Goal: Check status: Check status

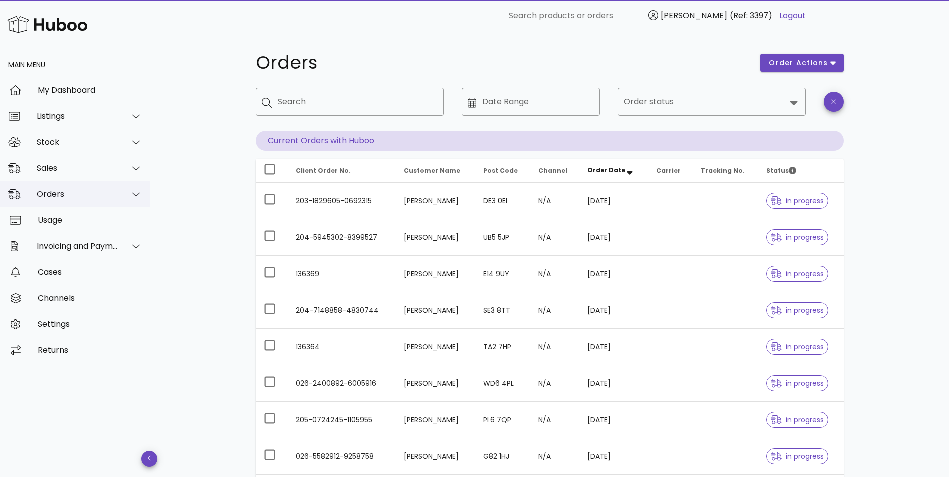
click at [81, 197] on div "Orders" at bounding box center [78, 195] width 82 height 10
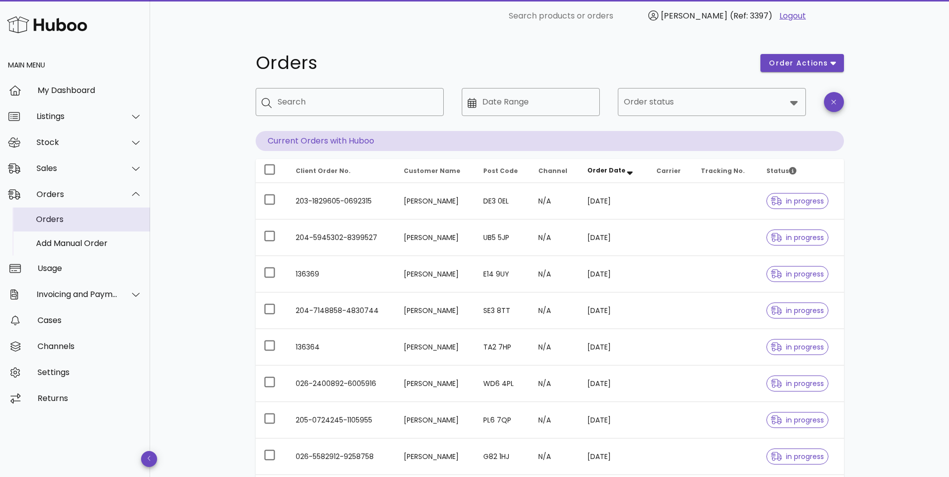
click at [65, 221] on div "Orders" at bounding box center [89, 220] width 106 height 10
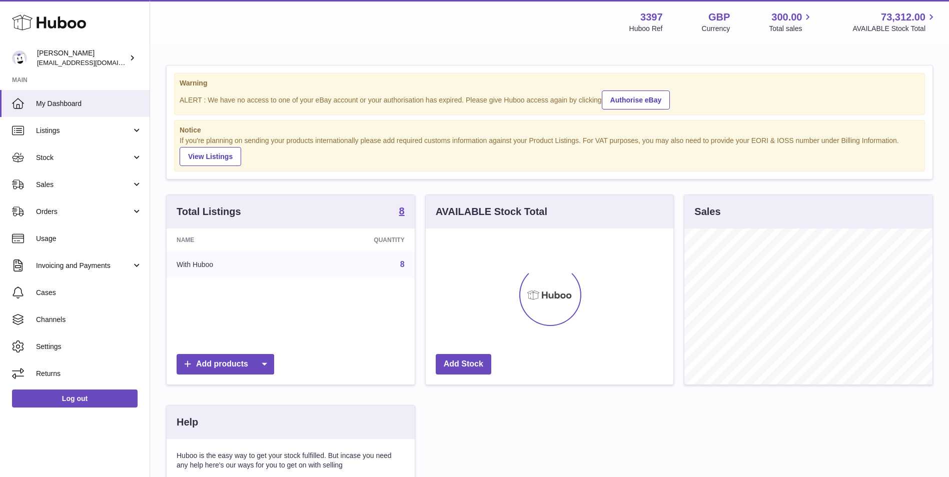
scroll to position [156, 248]
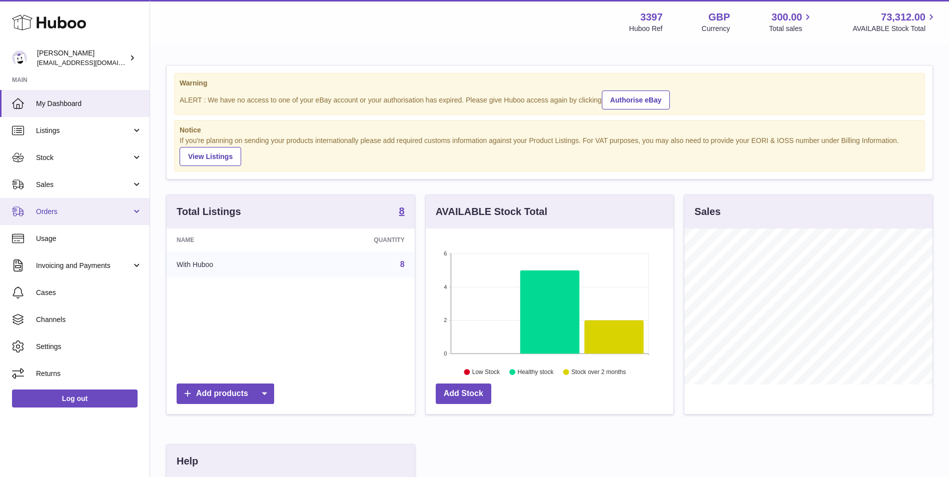
click at [112, 205] on link "Orders" at bounding box center [75, 211] width 150 height 27
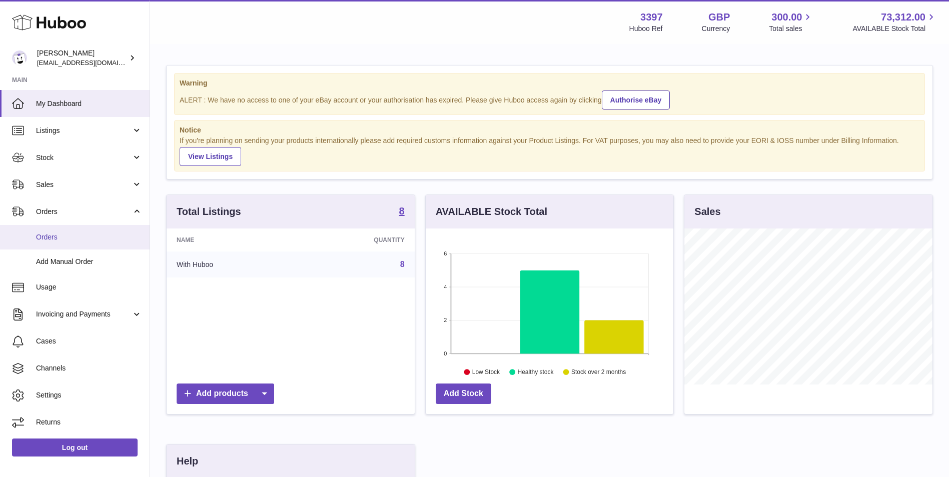
click at [82, 231] on link "Orders" at bounding box center [75, 237] width 150 height 25
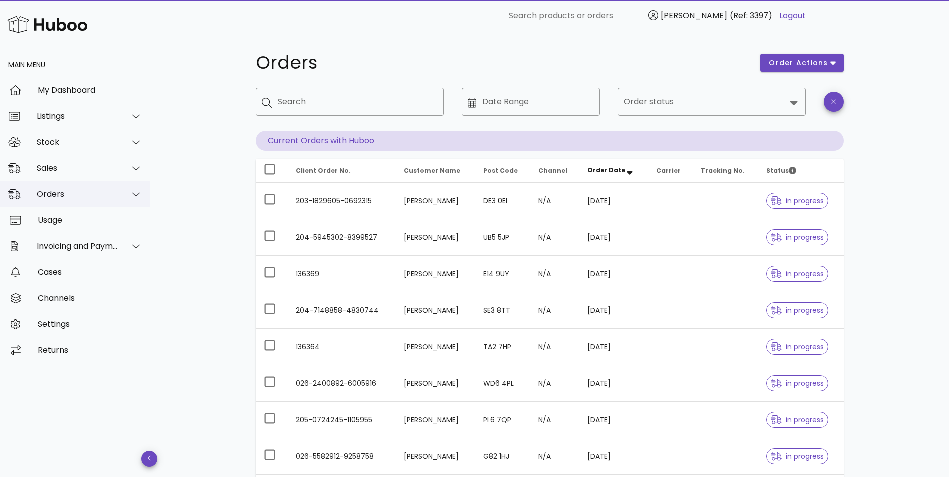
click at [56, 196] on div "Orders" at bounding box center [78, 195] width 82 height 10
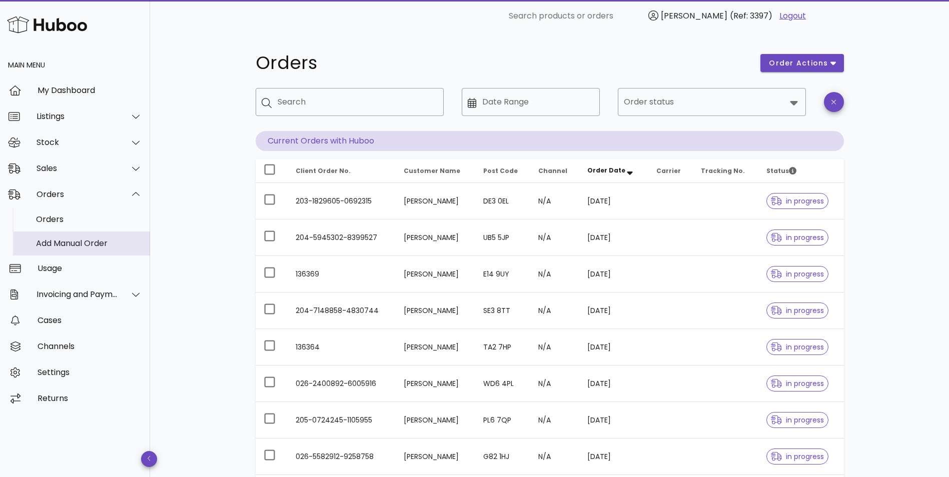
click at [57, 240] on div "Add Manual Order" at bounding box center [89, 244] width 106 height 10
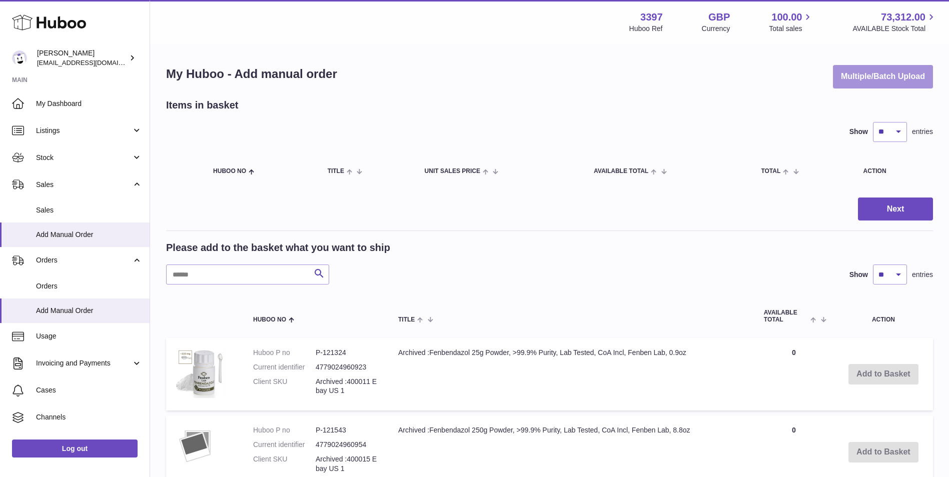
click at [902, 72] on button "Multiple/Batch Upload" at bounding box center [883, 77] width 100 height 24
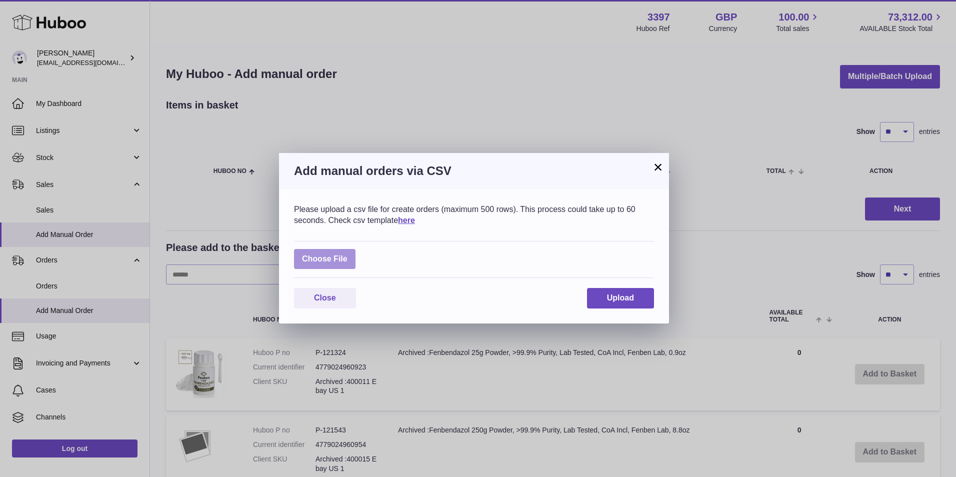
click at [312, 261] on label at bounding box center [325, 259] width 62 height 21
click at [348, 255] on input "file" at bounding box center [348, 254] width 1 height 1
type input "**********"
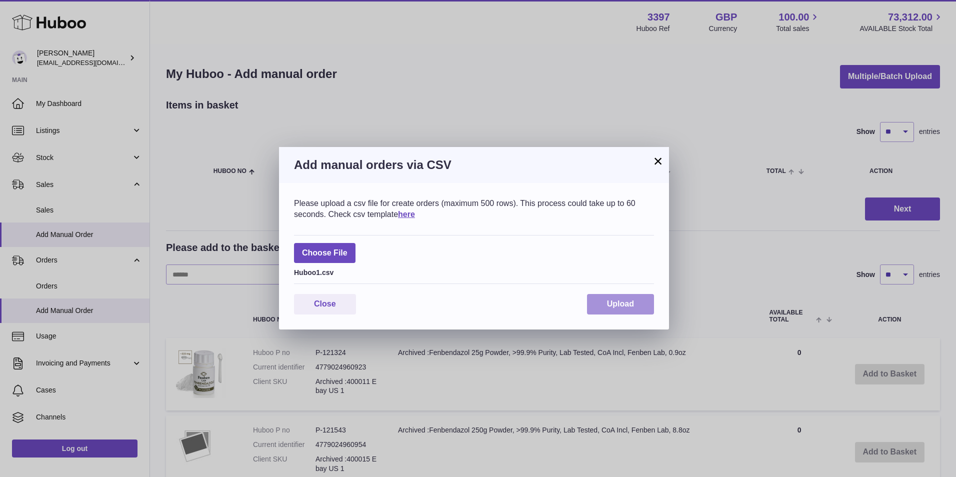
click at [615, 308] on span "Upload" at bounding box center [620, 304] width 27 height 9
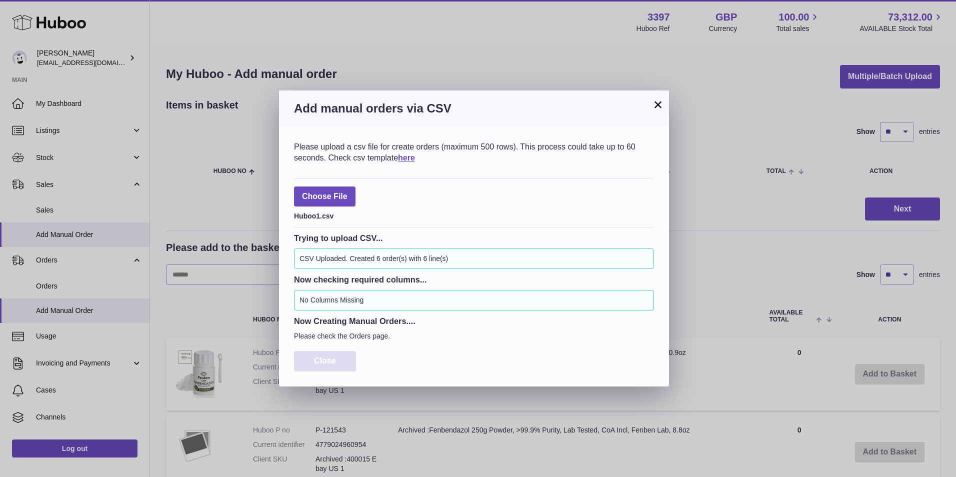
click at [334, 362] on span "Close" at bounding box center [325, 361] width 22 height 9
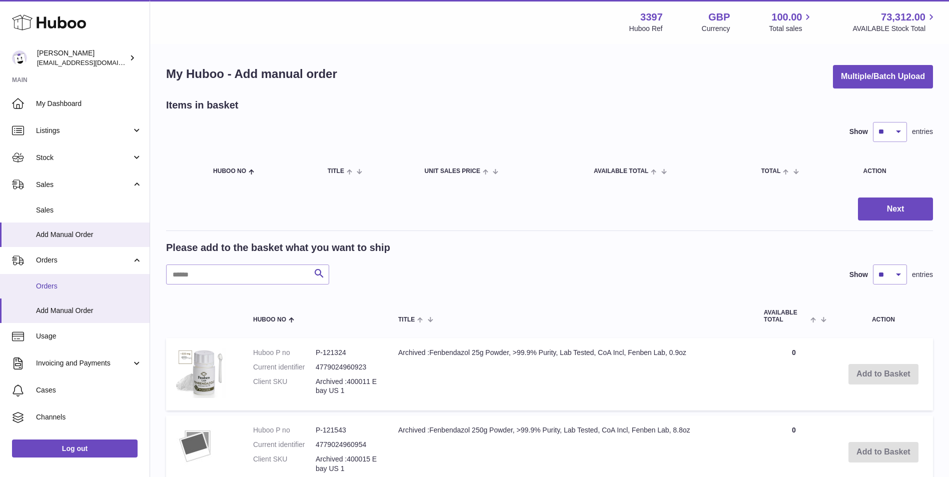
click at [51, 282] on span "Orders" at bounding box center [89, 287] width 106 height 10
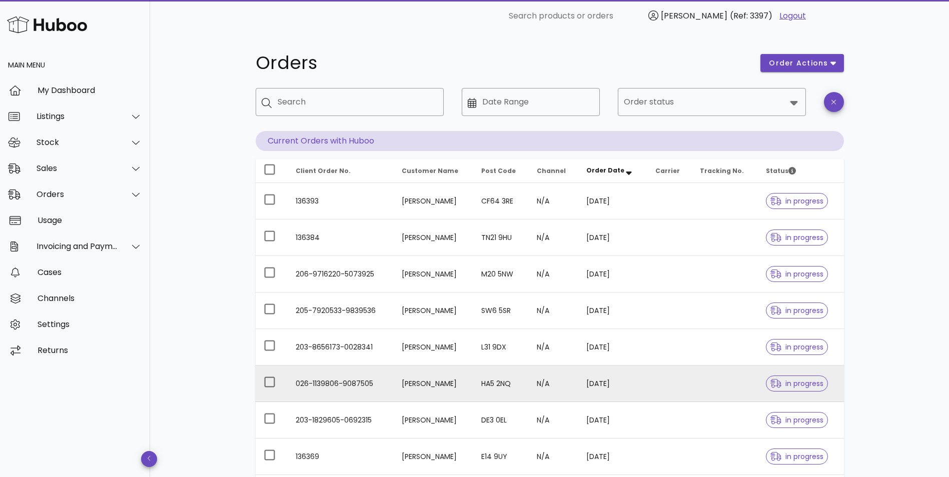
click at [494, 388] on td "HA5 2NQ" at bounding box center [501, 384] width 56 height 37
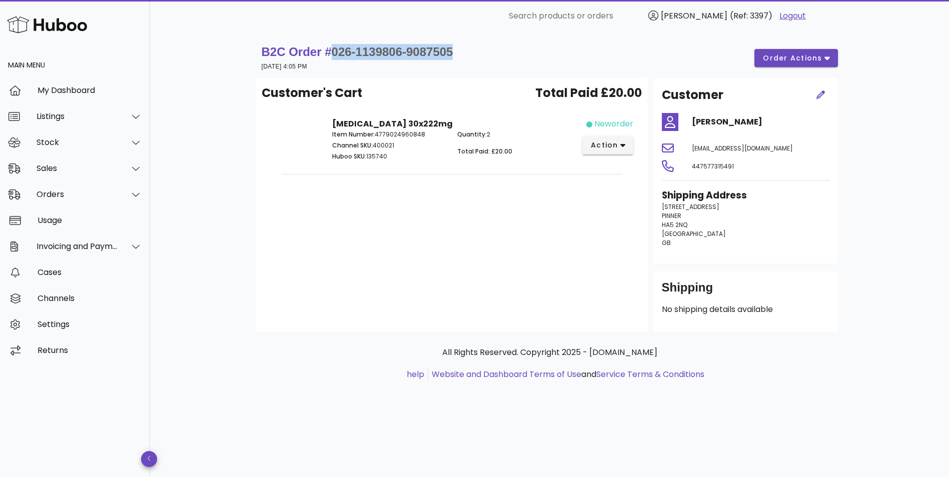
drag, startPoint x: 460, startPoint y: 48, endPoint x: 331, endPoint y: 54, distance: 129.1
click at [331, 54] on div "B2C Order # 026-1139806-9087505 [DATE] 4:05 PM order actions" at bounding box center [550, 58] width 576 height 28
copy span "026-1139806-9087505"
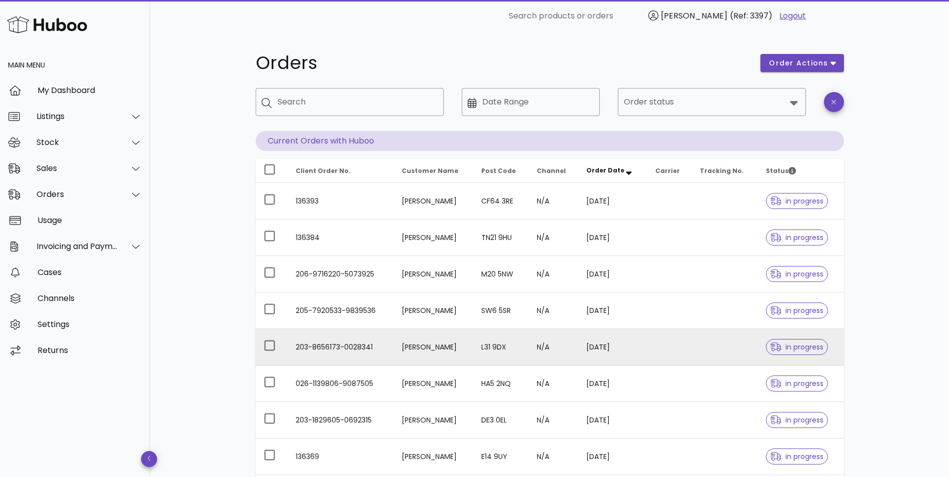
click at [383, 353] on td "203-8656173-0028341" at bounding box center [341, 347] width 106 height 37
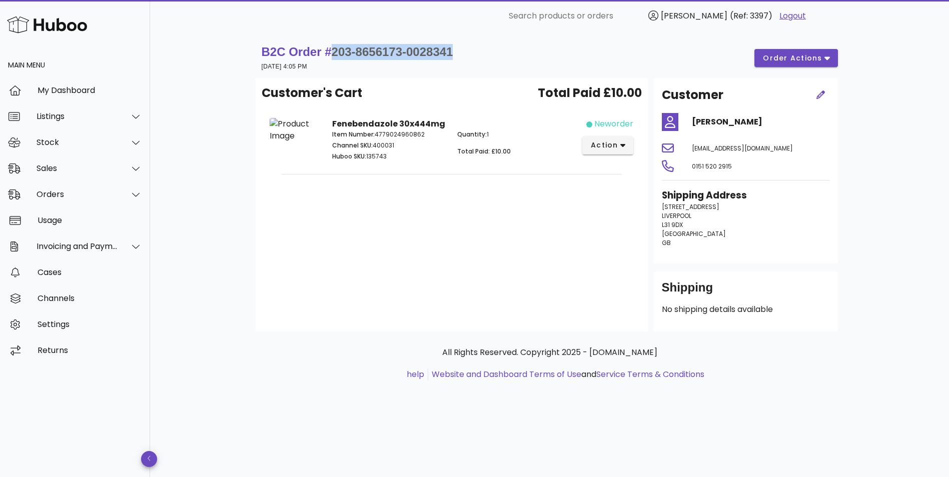
drag, startPoint x: 470, startPoint y: 49, endPoint x: 332, endPoint y: 50, distance: 138.0
click at [332, 50] on div "B2C Order # 203-8656173-0028341 [DATE] 4:05 PM order actions" at bounding box center [550, 58] width 576 height 28
copy span "203-8656173-0028341"
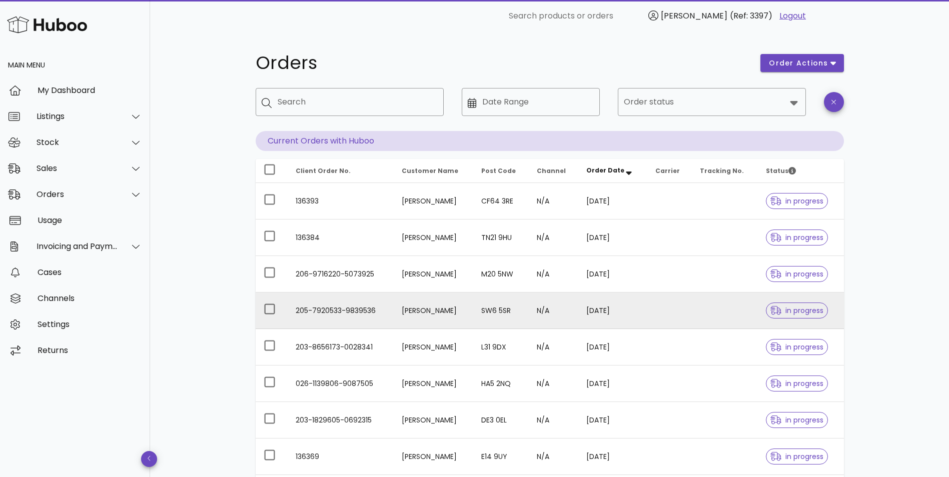
click at [378, 308] on td "205-7920533-9839536" at bounding box center [341, 311] width 106 height 37
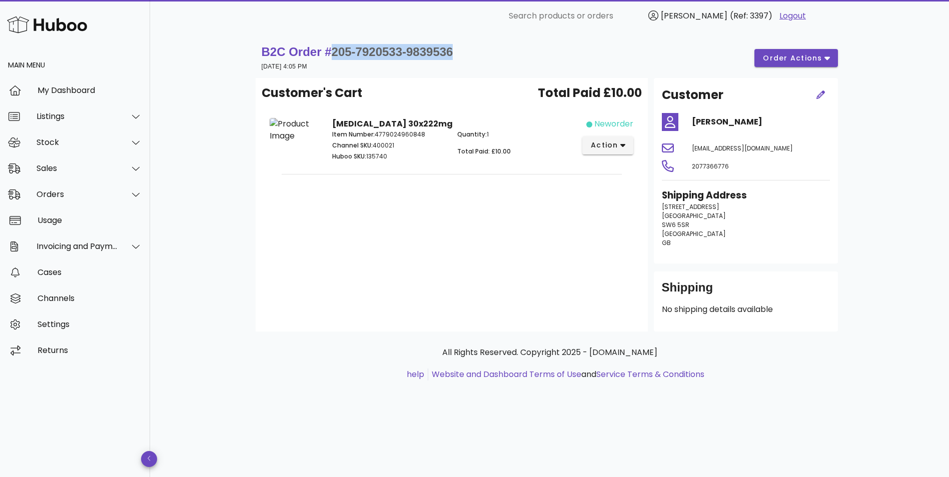
drag, startPoint x: 472, startPoint y: 51, endPoint x: 331, endPoint y: 50, distance: 140.5
click at [331, 50] on div "B2C Order # 205-7920533-9839536 [DATE] 4:05 PM order actions" at bounding box center [550, 58] width 576 height 28
copy span "205-7920533-9839536"
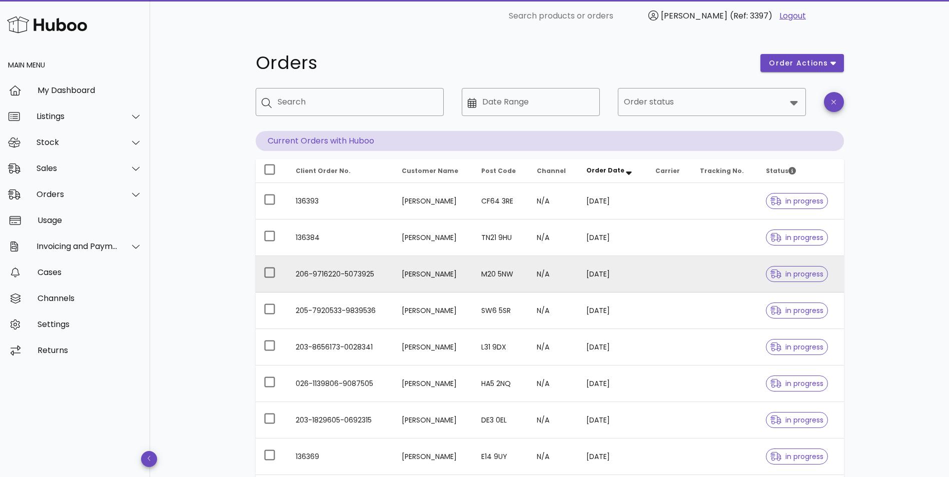
click at [347, 278] on td "206-9716220-5073925" at bounding box center [341, 274] width 106 height 37
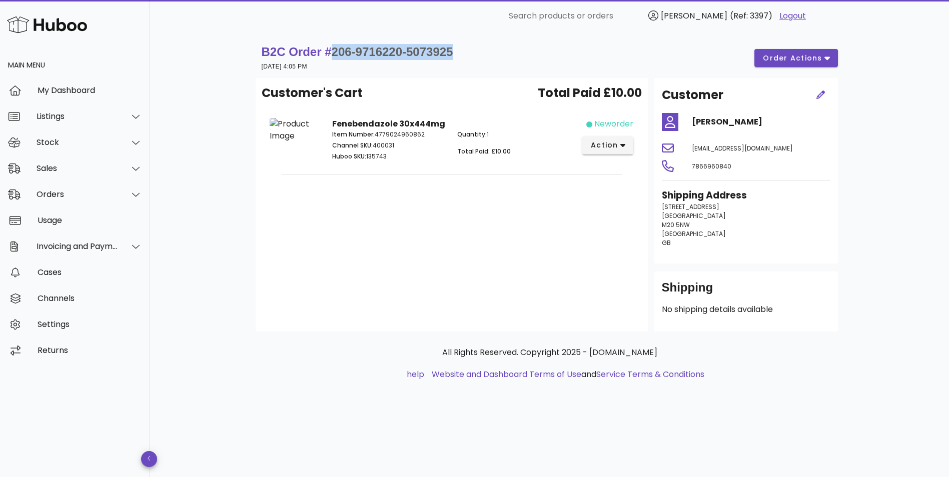
drag, startPoint x: 460, startPoint y: 48, endPoint x: 332, endPoint y: 51, distance: 128.5
click at [332, 51] on div "B2C Order # 206-9716220-5073925 [DATE] 4:05 PM order actions" at bounding box center [550, 58] width 576 height 28
copy span "206-9716220-5073925"
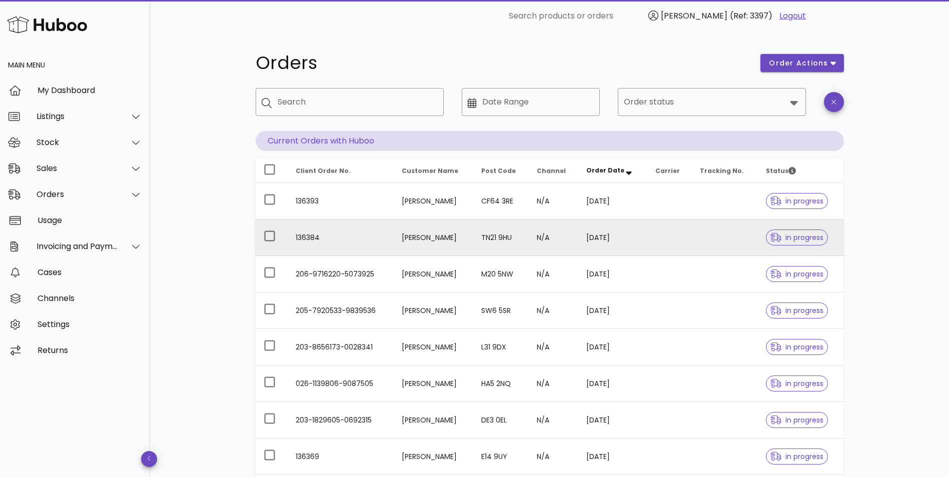
click at [305, 232] on td "136384" at bounding box center [341, 238] width 106 height 37
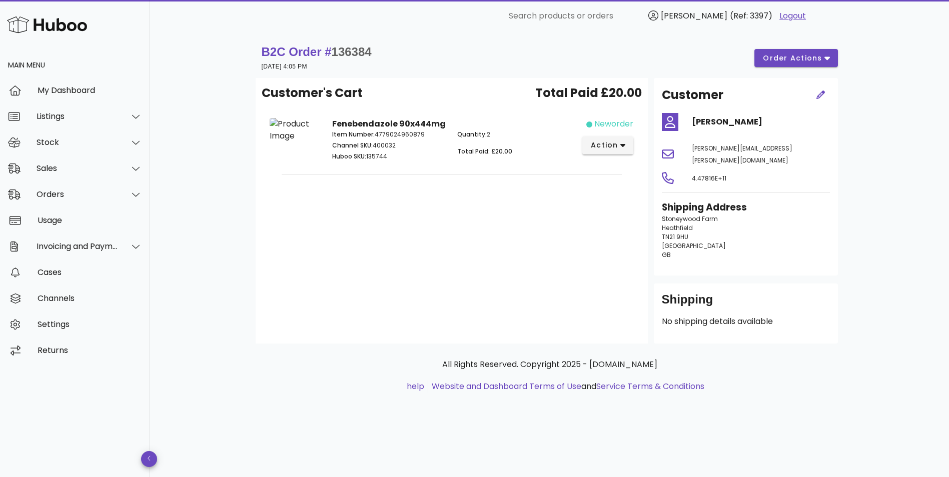
click at [351, 49] on span "136384" at bounding box center [352, 52] width 40 height 14
copy span "136384"
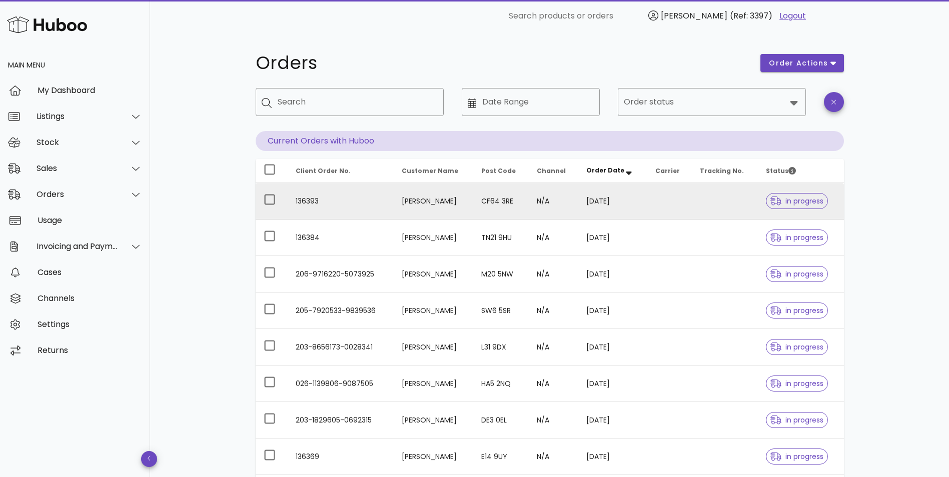
click at [304, 198] on td "136393" at bounding box center [341, 201] width 106 height 37
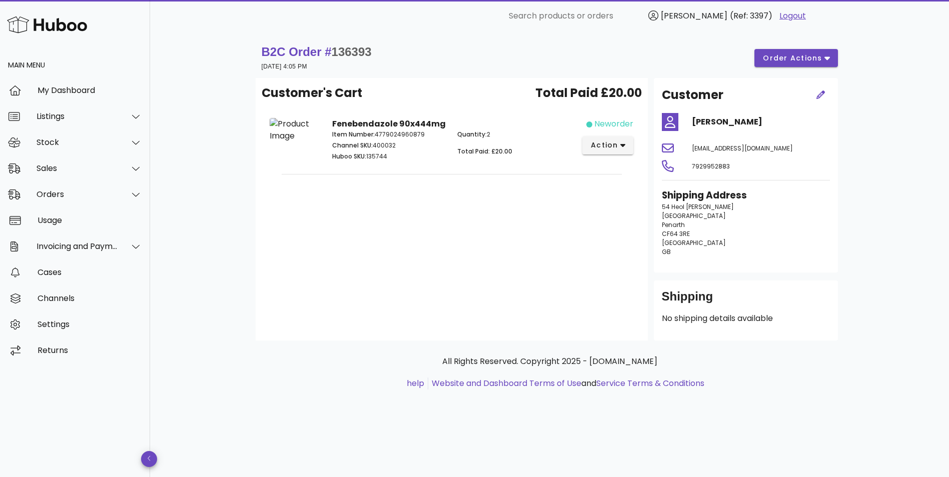
click at [349, 53] on span "136393" at bounding box center [352, 52] width 40 height 14
copy span "136393"
